Goal: Find specific page/section: Find specific page/section

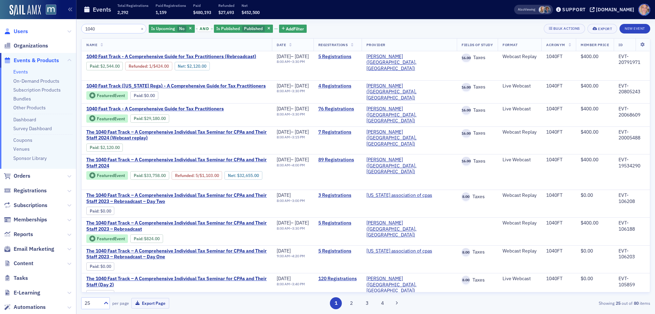
click at [27, 29] on span "Users" at bounding box center [21, 32] width 14 height 8
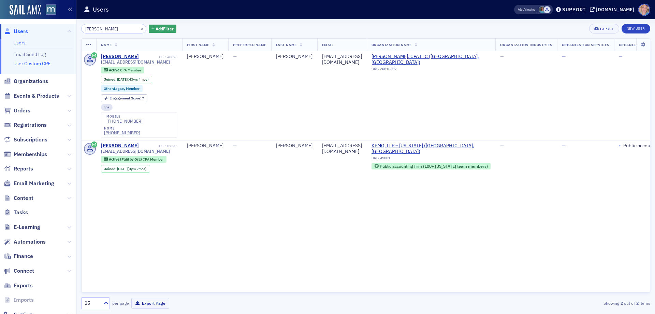
type input "[PERSON_NAME]"
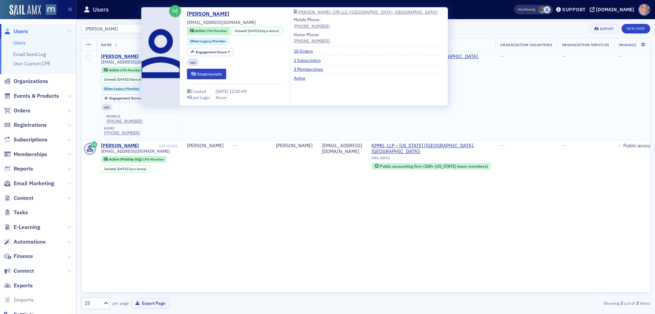
click at [130, 55] on div "[PERSON_NAME]" at bounding box center [120, 57] width 38 height 6
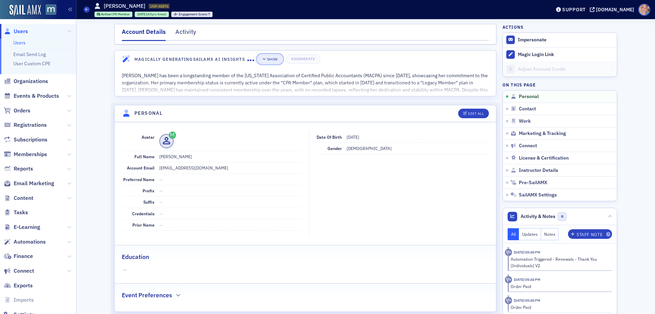
click at [270, 61] on div "Show" at bounding box center [272, 59] width 11 height 4
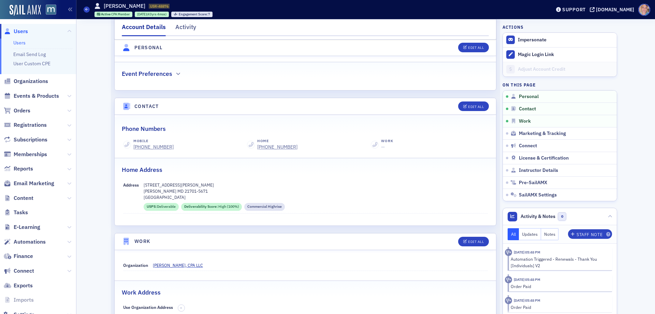
scroll to position [648, 0]
